Goal: Find contact information: Find contact information

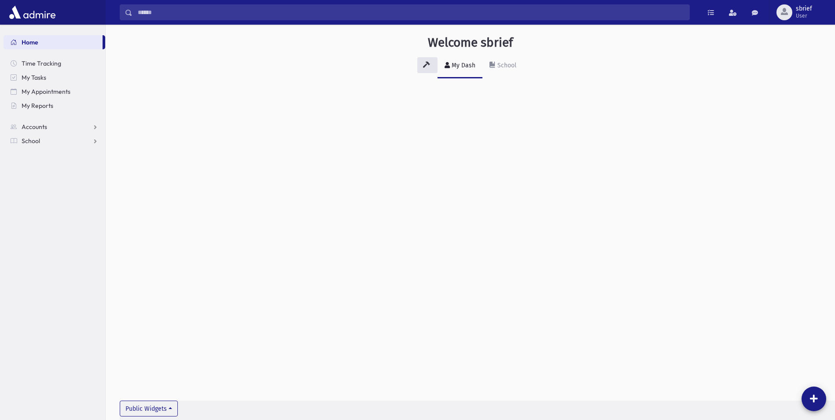
click at [395, 15] on input "Search" at bounding box center [410, 12] width 557 height 16
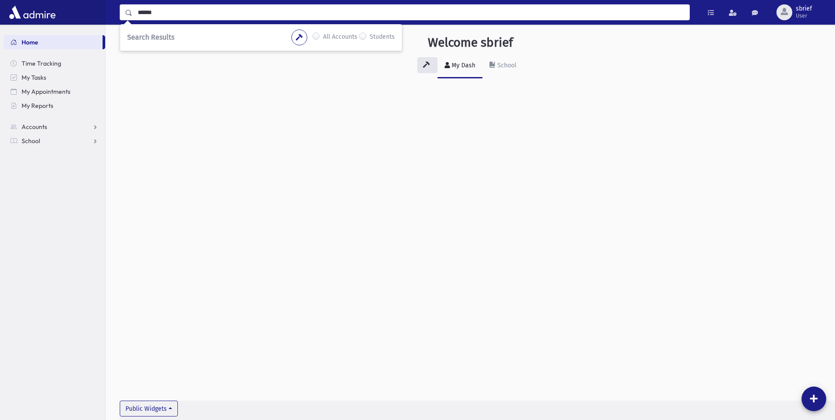
type input "******"
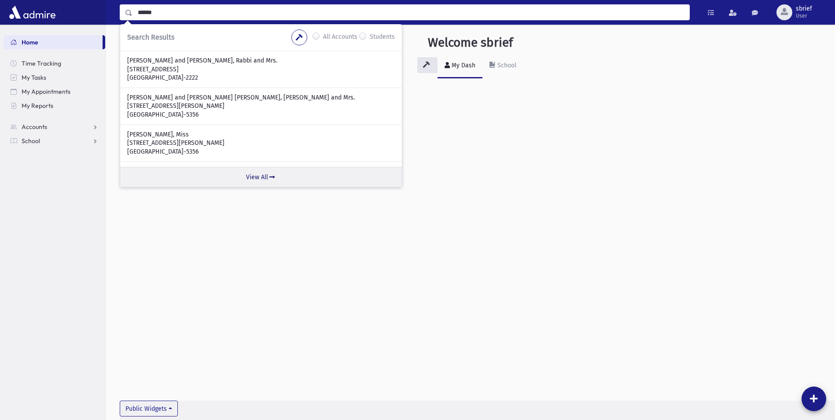
click at [250, 173] on link "View All" at bounding box center [261, 177] width 282 height 20
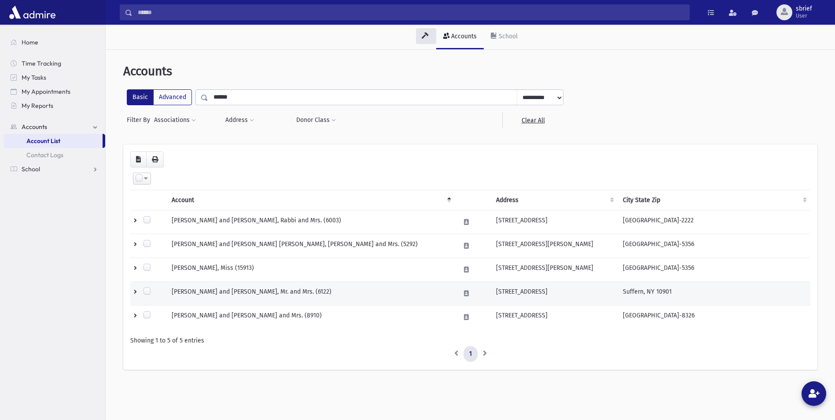
click at [383, 301] on td "[PERSON_NAME] and [PERSON_NAME], Mr. and Mrs. (6122)" at bounding box center [310, 294] width 288 height 24
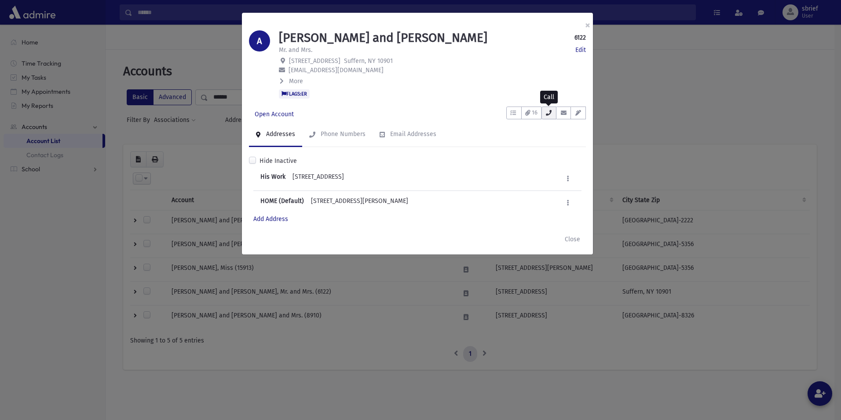
click at [555, 111] on button "button" at bounding box center [549, 113] width 15 height 13
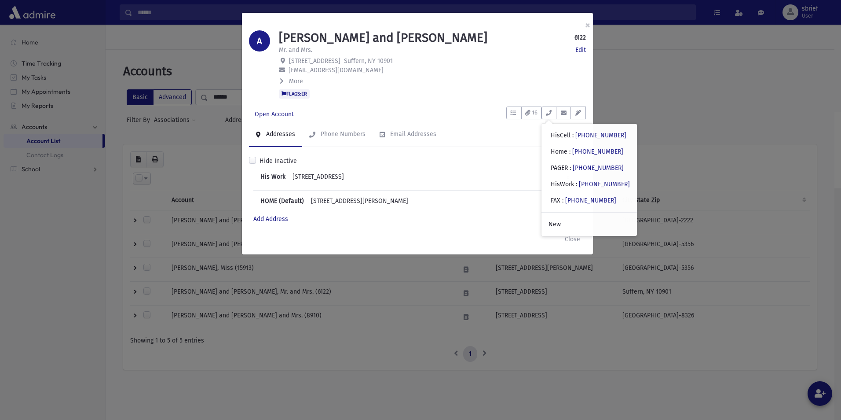
click at [291, 81] on span "More" at bounding box center [296, 80] width 14 height 7
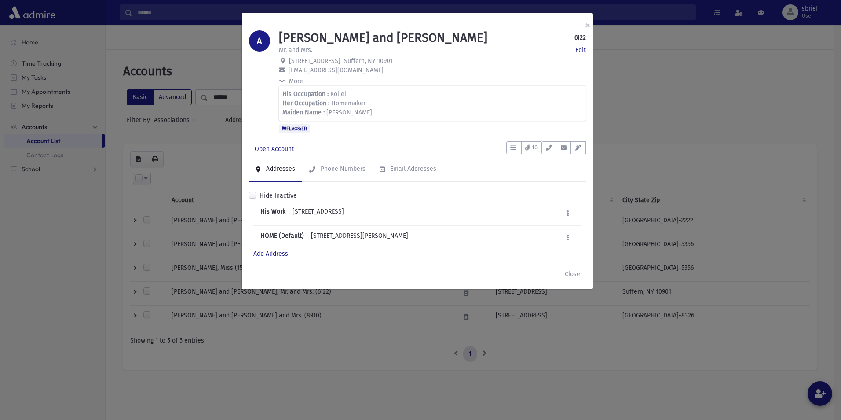
click at [294, 79] on span "More" at bounding box center [296, 80] width 14 height 7
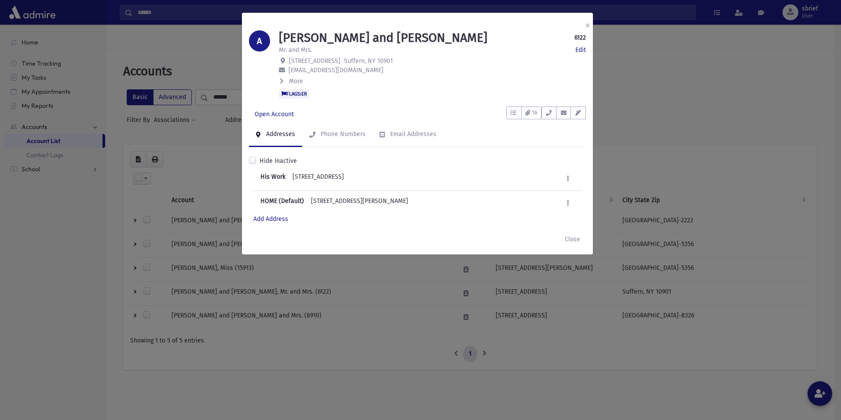
click at [294, 79] on span "More" at bounding box center [296, 80] width 14 height 7
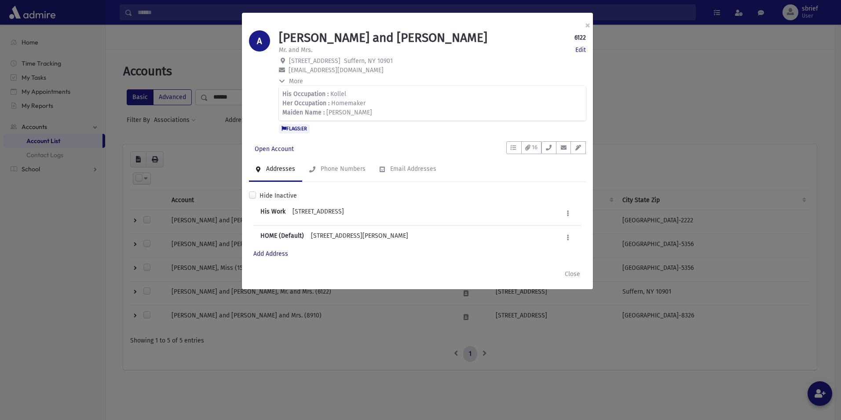
click at [294, 79] on span "More" at bounding box center [296, 80] width 14 height 7
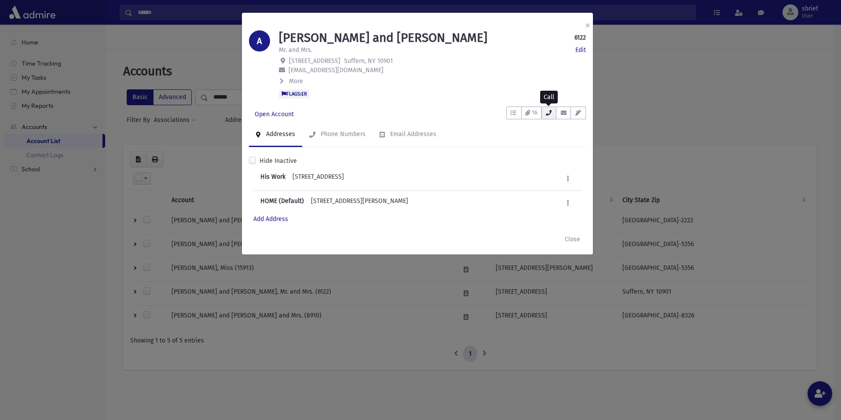
click at [549, 115] on icon "button" at bounding box center [549, 113] width 7 height 6
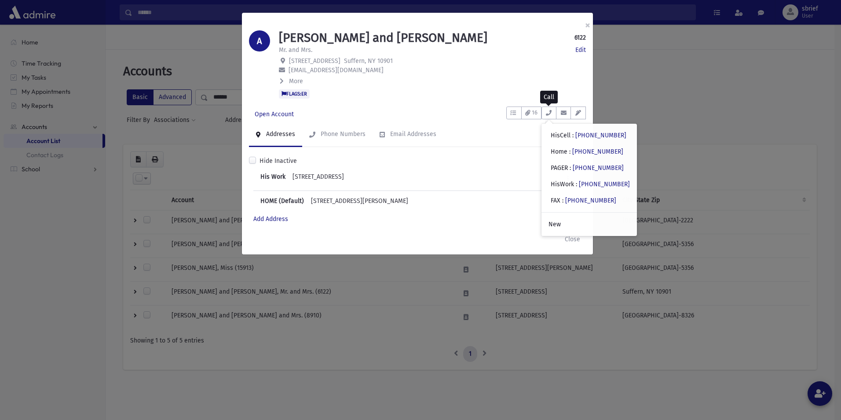
click at [536, 67] on p "bmelyon@thejnet.com" at bounding box center [432, 70] width 307 height 9
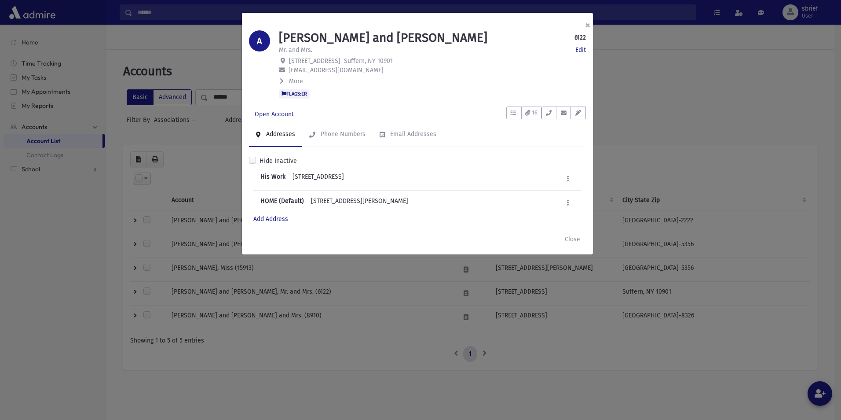
click at [585, 23] on button "×" at bounding box center [587, 25] width 19 height 25
